Goal: Information Seeking & Learning: Learn about a topic

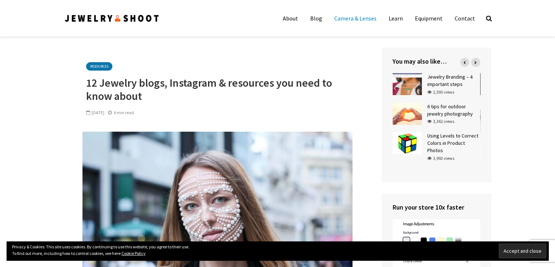
click at [358, 18] on link "Camera & Lenses" at bounding box center [355, 18] width 53 height 15
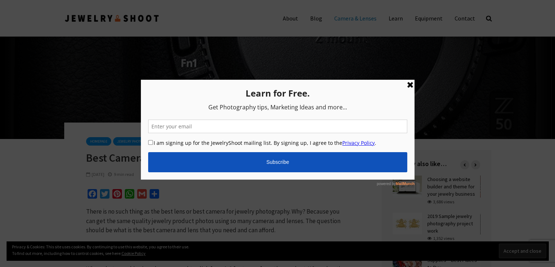
click at [410, 85] on link at bounding box center [410, 84] width 9 height 9
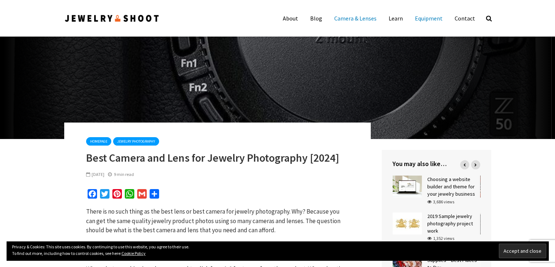
click at [422, 19] on link "Equipment" at bounding box center [429, 18] width 39 height 15
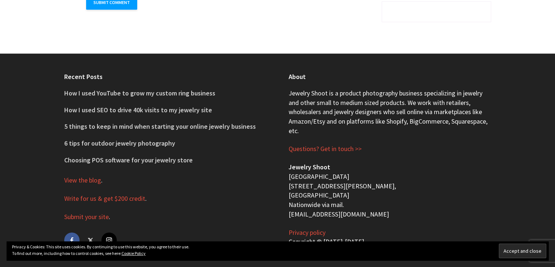
scroll to position [1553, 0]
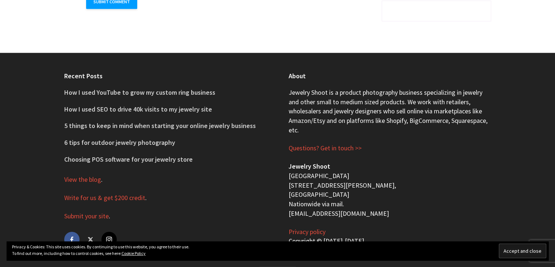
click at [527, 248] on input "Accept and close" at bounding box center [522, 250] width 47 height 15
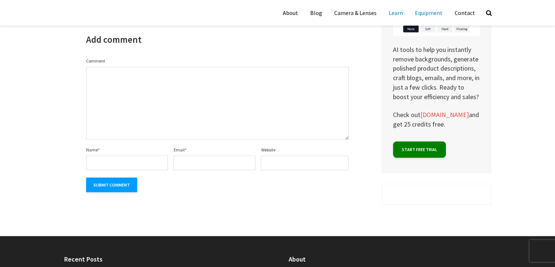
scroll to position [1261, 0]
